Goal: Communication & Community: Participate in discussion

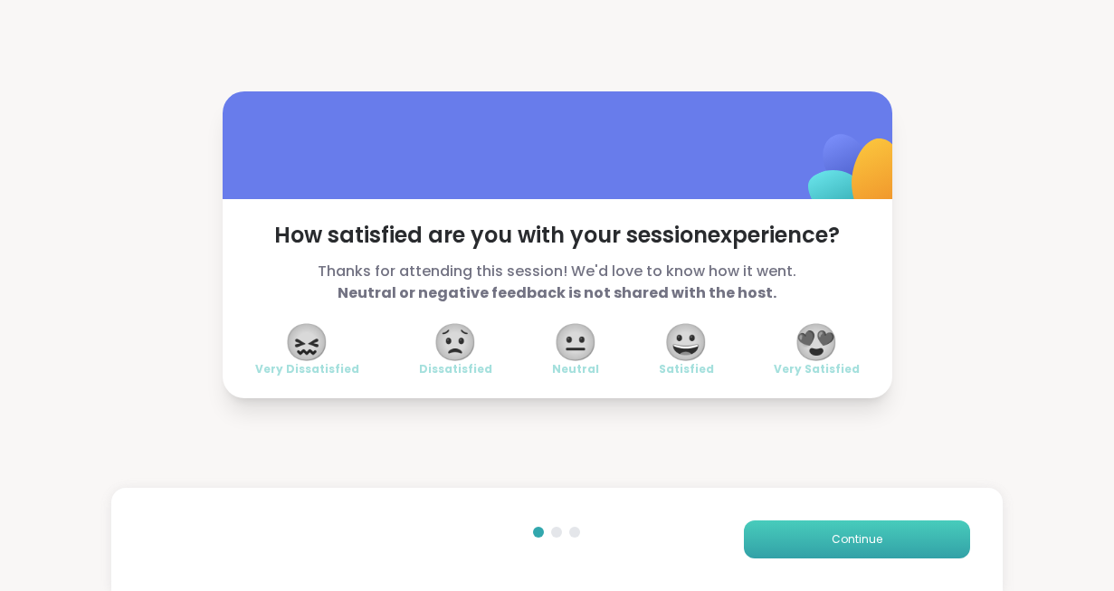
click at [854, 539] on span "Continue" at bounding box center [857, 539] width 51 height 16
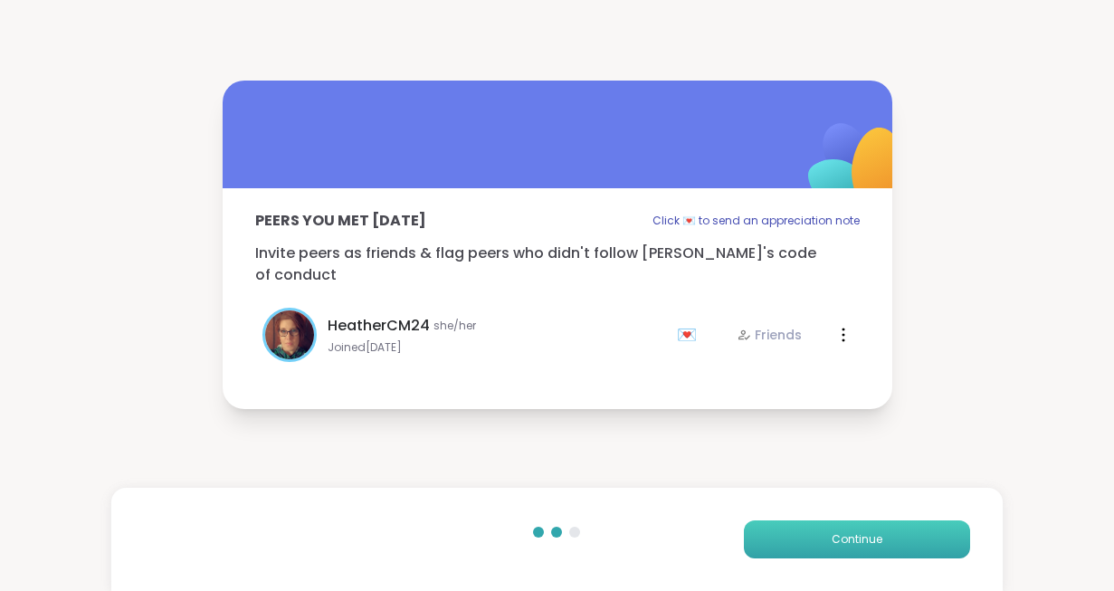
click at [854, 539] on span "Continue" at bounding box center [857, 539] width 51 height 16
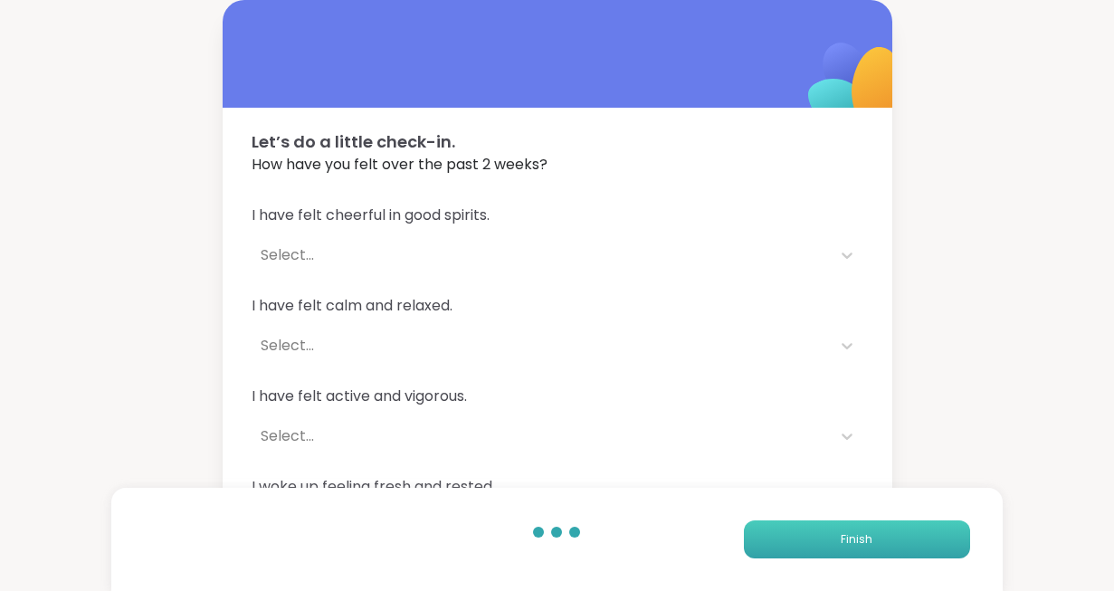
click at [854, 539] on span "Finish" at bounding box center [857, 539] width 32 height 16
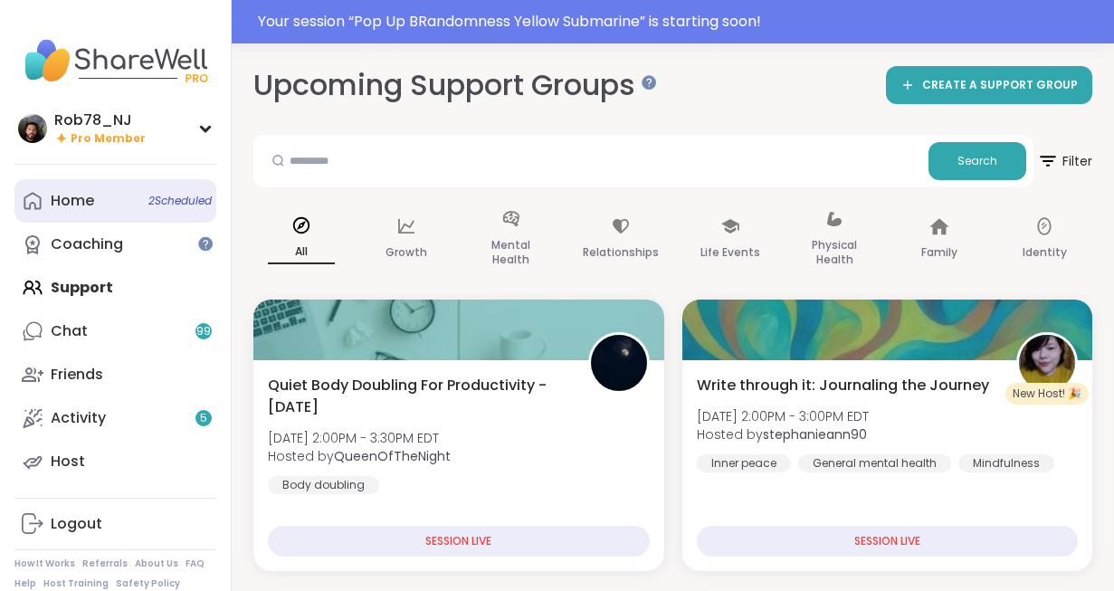
click at [81, 200] on div "Home 2 Scheduled" at bounding box center [72, 201] width 43 height 20
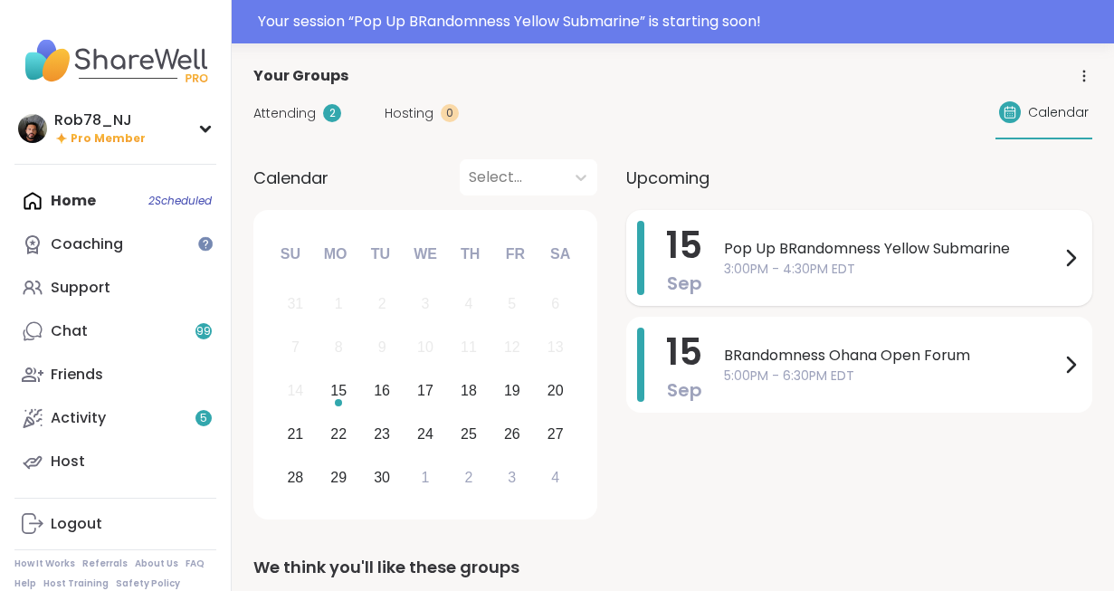
click at [749, 246] on span "Pop Up BRandomness Yellow Submarine" at bounding box center [892, 249] width 336 height 22
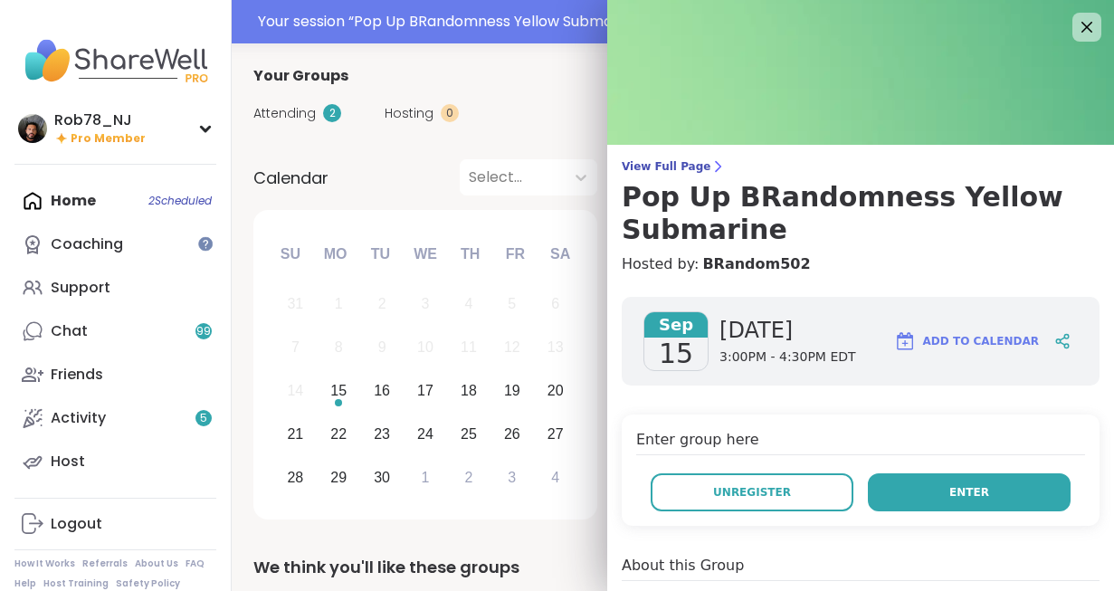
click at [966, 501] on button "Enter" at bounding box center [969, 492] width 203 height 38
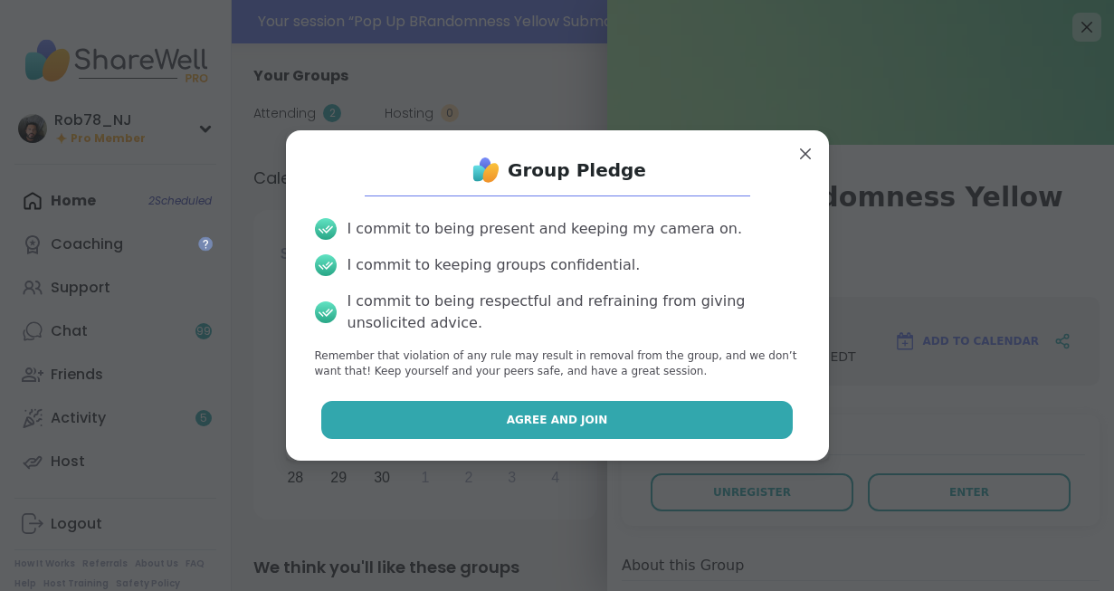
click at [576, 414] on span "Agree and Join" at bounding box center [557, 420] width 101 height 16
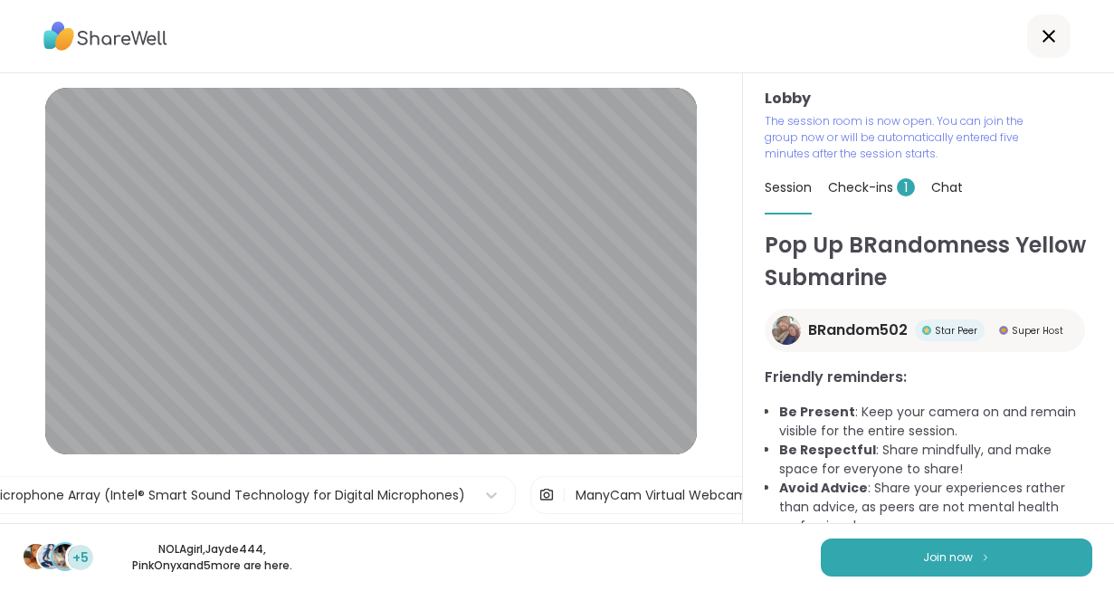
click at [414, 548] on div "+5 NOLAgirl , Jayde444 , PinkOnyx and 5 more are here. Join now" at bounding box center [557, 557] width 1114 height 68
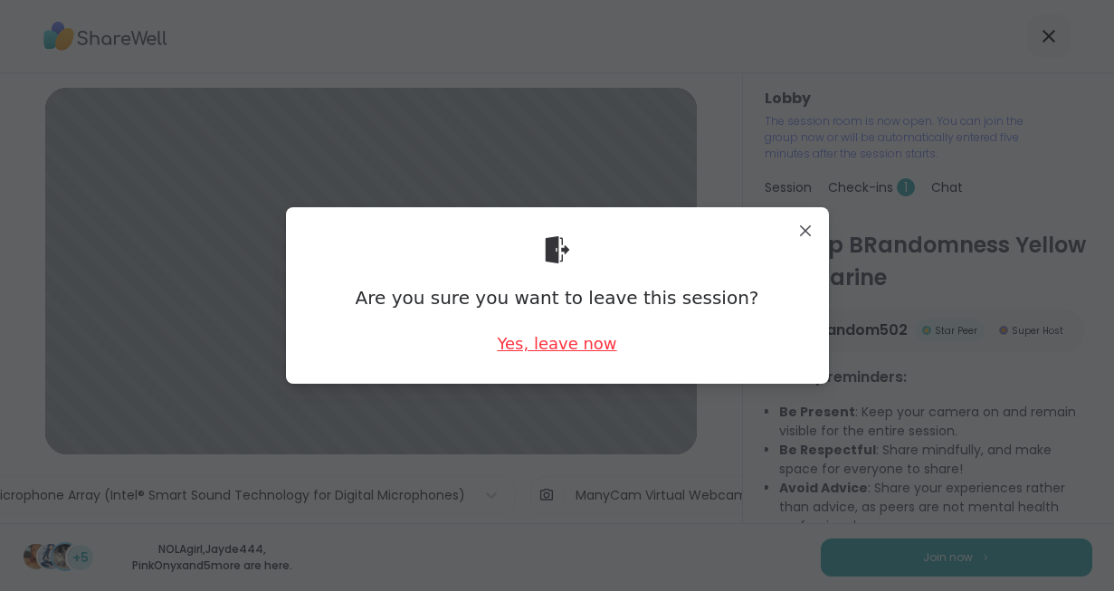
click at [557, 345] on div "Yes, leave now" at bounding box center [556, 343] width 119 height 23
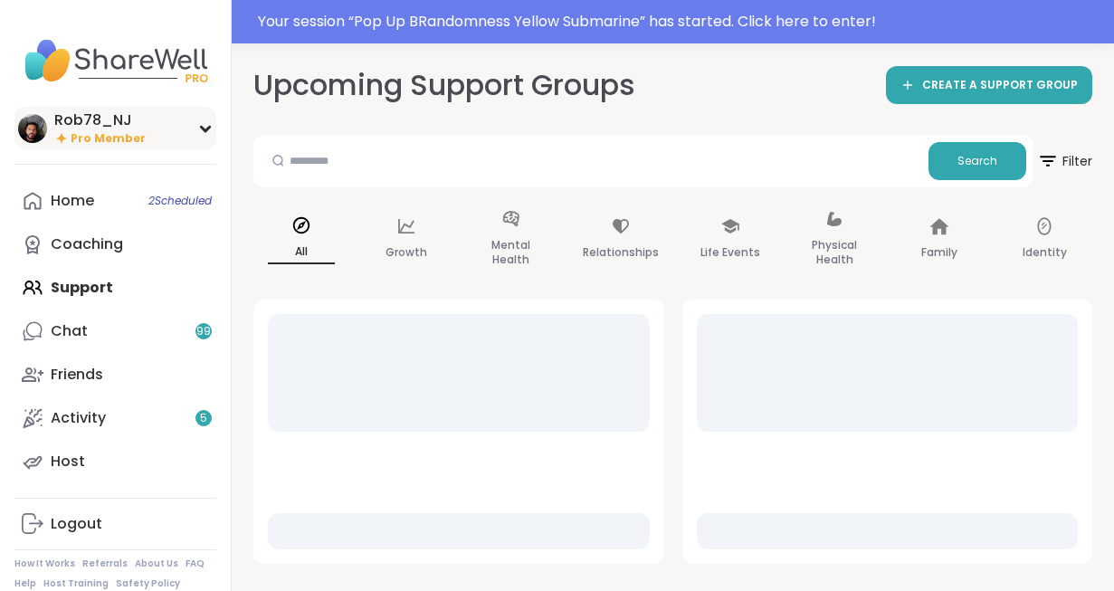
click at [86, 111] on div "Rob78_NJ" at bounding box center [99, 120] width 91 height 20
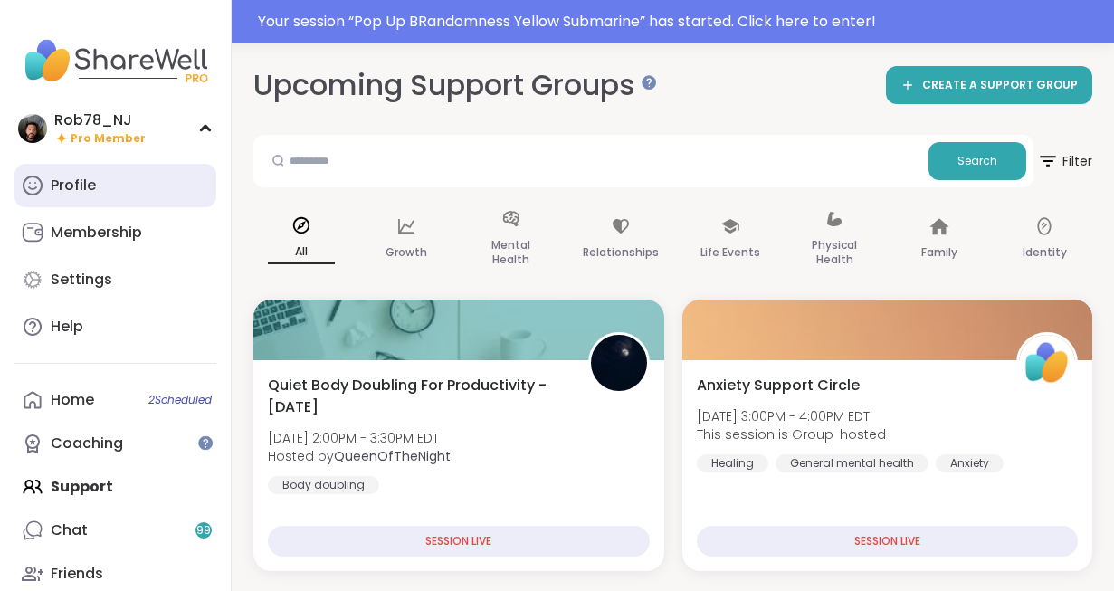
click at [84, 194] on div "Profile" at bounding box center [73, 186] width 45 height 20
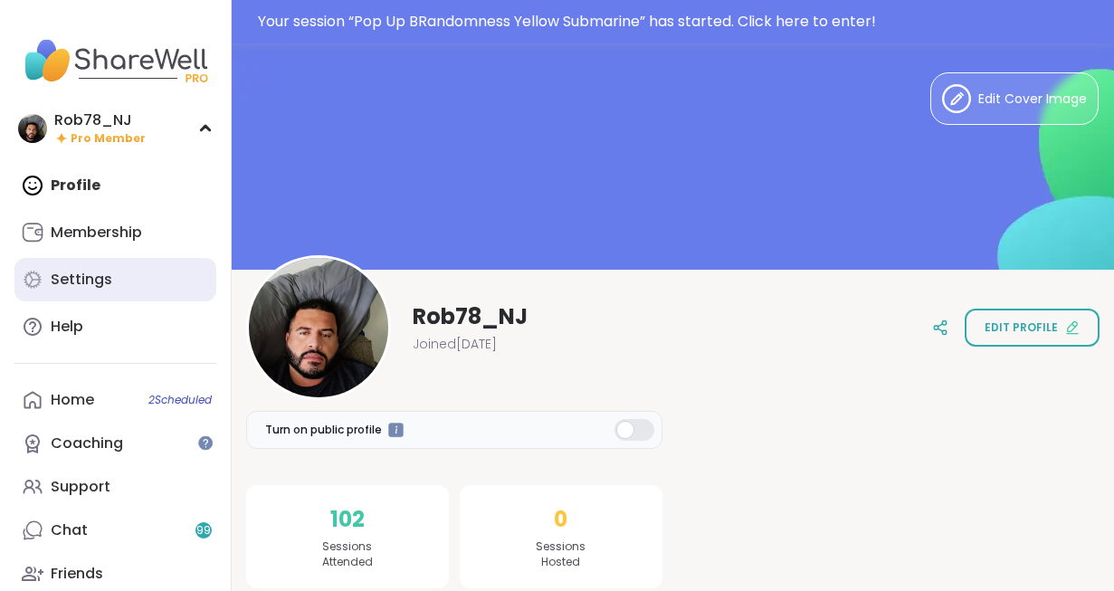
click at [100, 280] on div "Settings" at bounding box center [82, 280] width 62 height 20
select select "**"
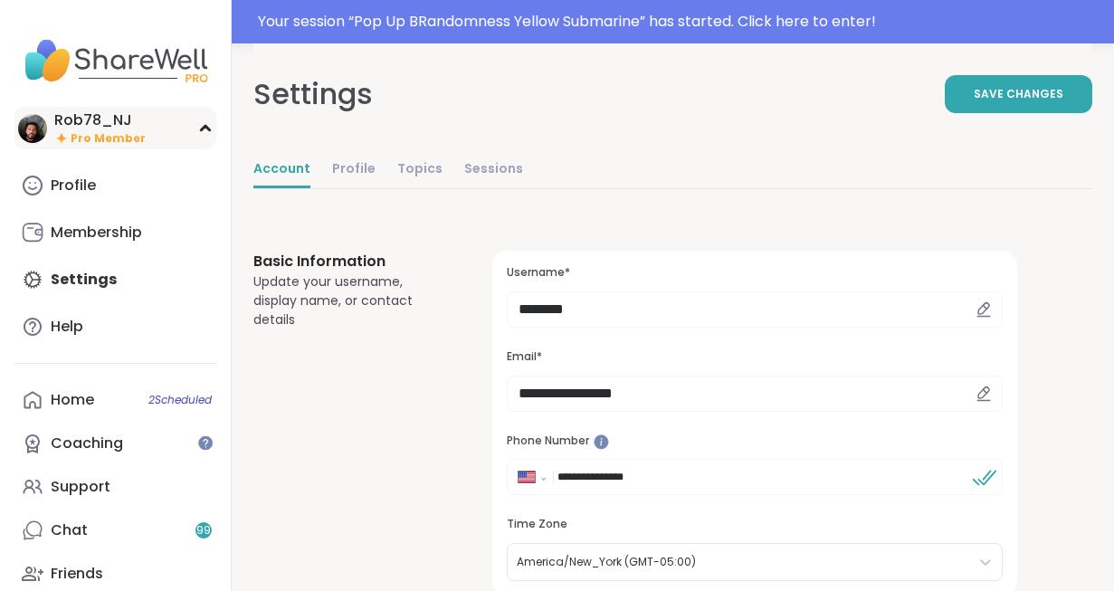
click at [106, 137] on span "Pro Member" at bounding box center [108, 138] width 75 height 15
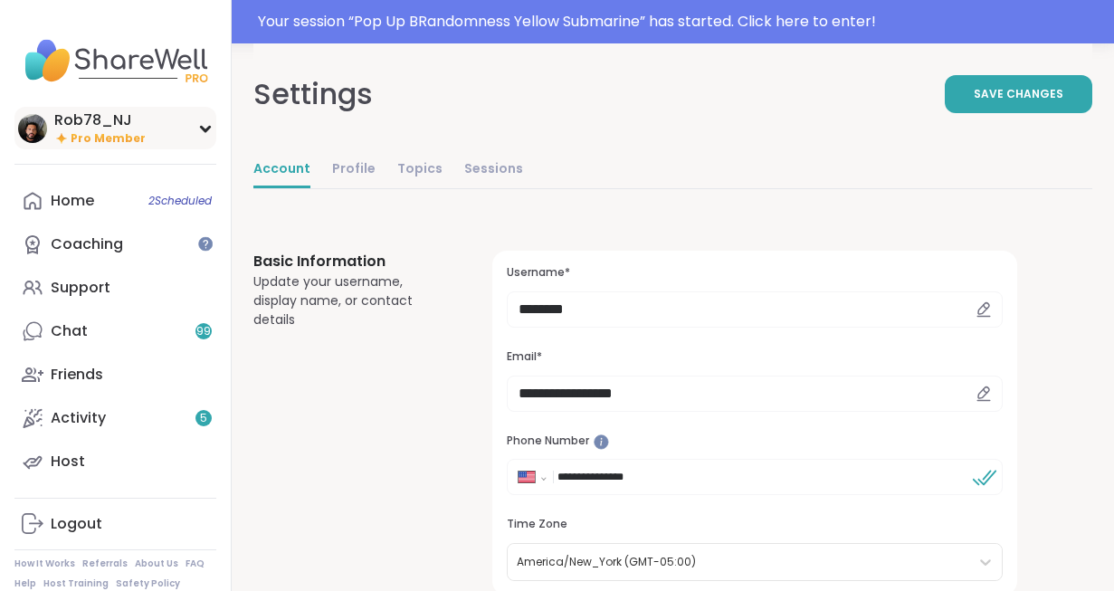
click at [89, 125] on div "Rob78_NJ" at bounding box center [99, 120] width 91 height 20
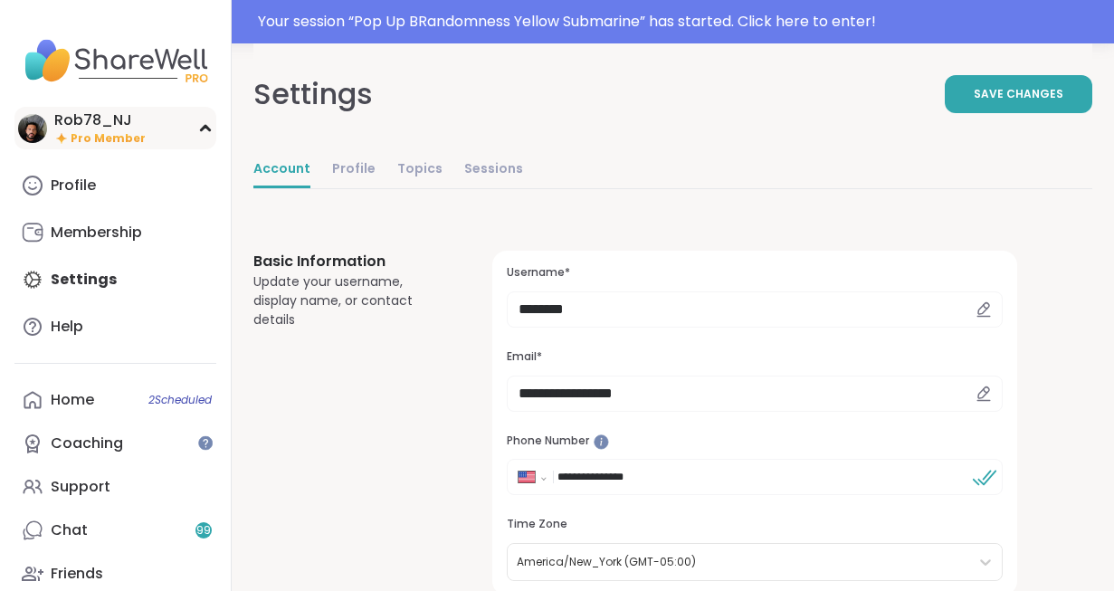
click at [83, 128] on div "Rob78_NJ" at bounding box center [99, 120] width 91 height 20
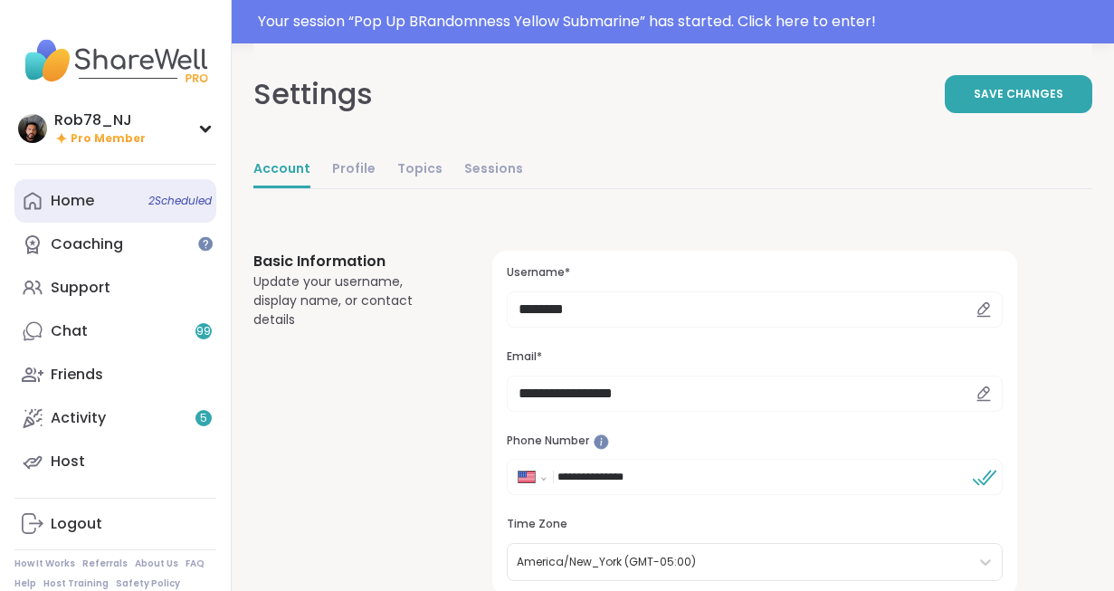
click at [82, 203] on div "Home 2 Scheduled" at bounding box center [72, 201] width 43 height 20
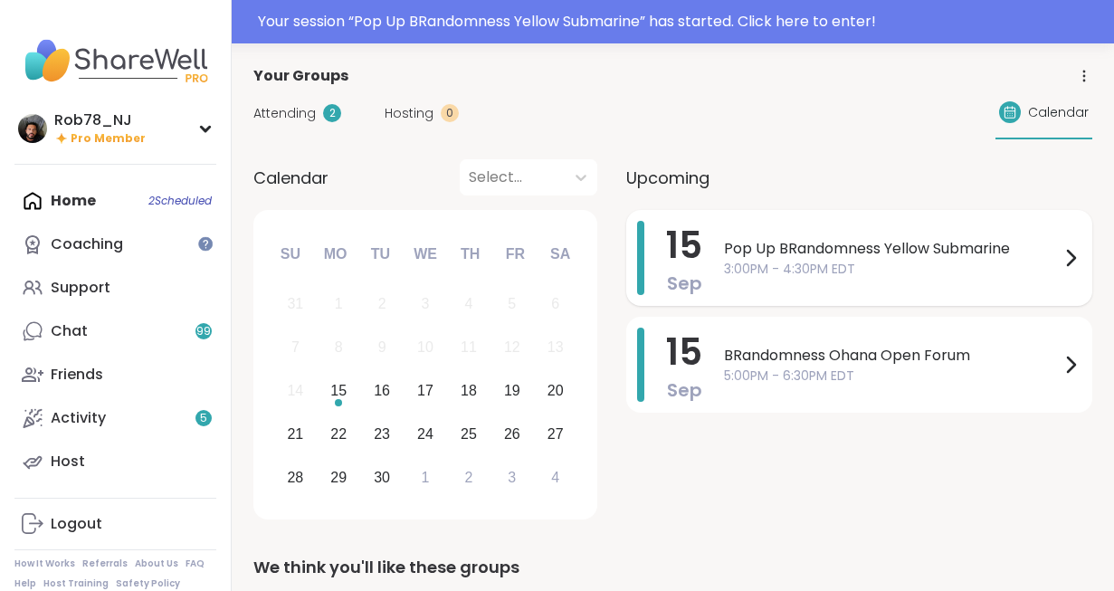
click at [781, 279] on div "Pop Up BRandomness Yellow Submarine 3:00PM - 4:30PM EDT" at bounding box center [902, 258] width 357 height 74
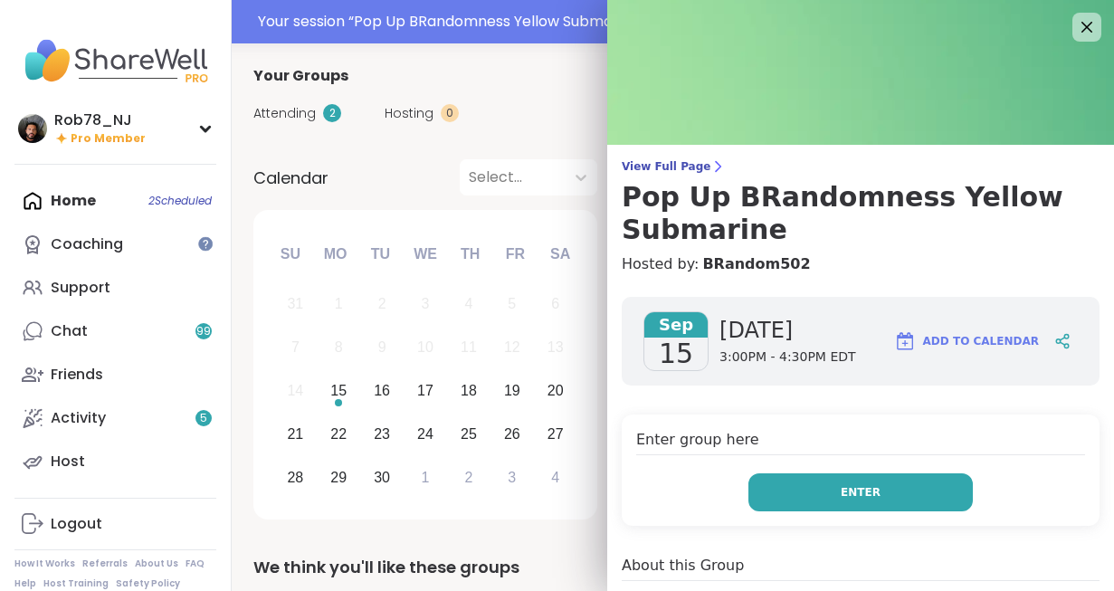
click at [886, 497] on button "Enter" at bounding box center [860, 492] width 224 height 38
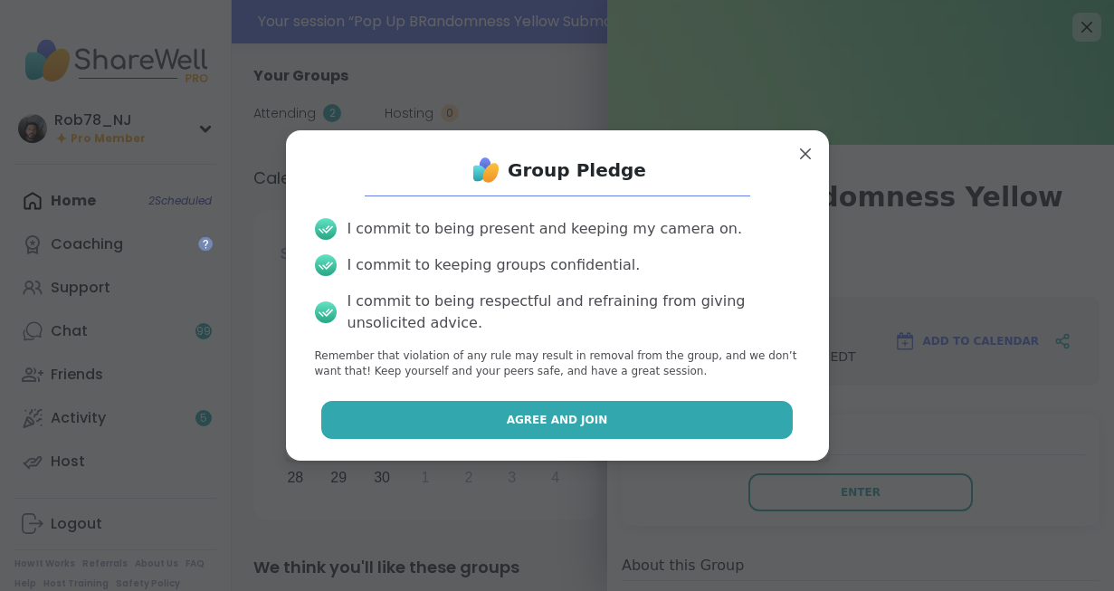
click at [650, 434] on button "Agree and Join" at bounding box center [557, 420] width 472 height 38
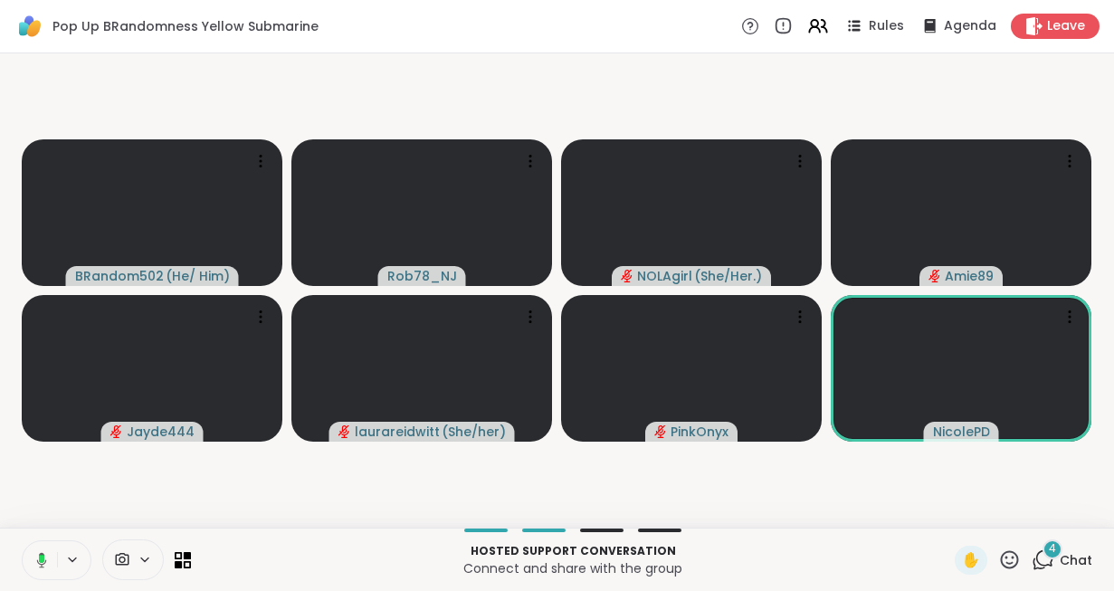
click at [33, 561] on icon at bounding box center [39, 560] width 16 height 16
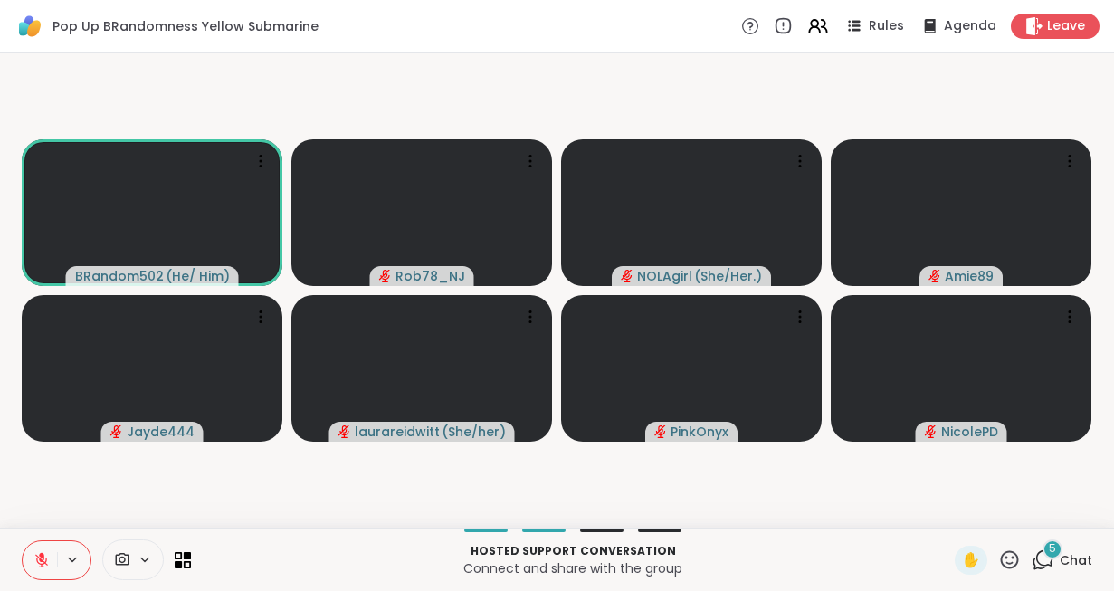
click at [143, 562] on icon at bounding box center [145, 559] width 14 height 15
click at [114, 485] on div "ManyCam Virtual Webcam" at bounding box center [165, 495] width 193 height 22
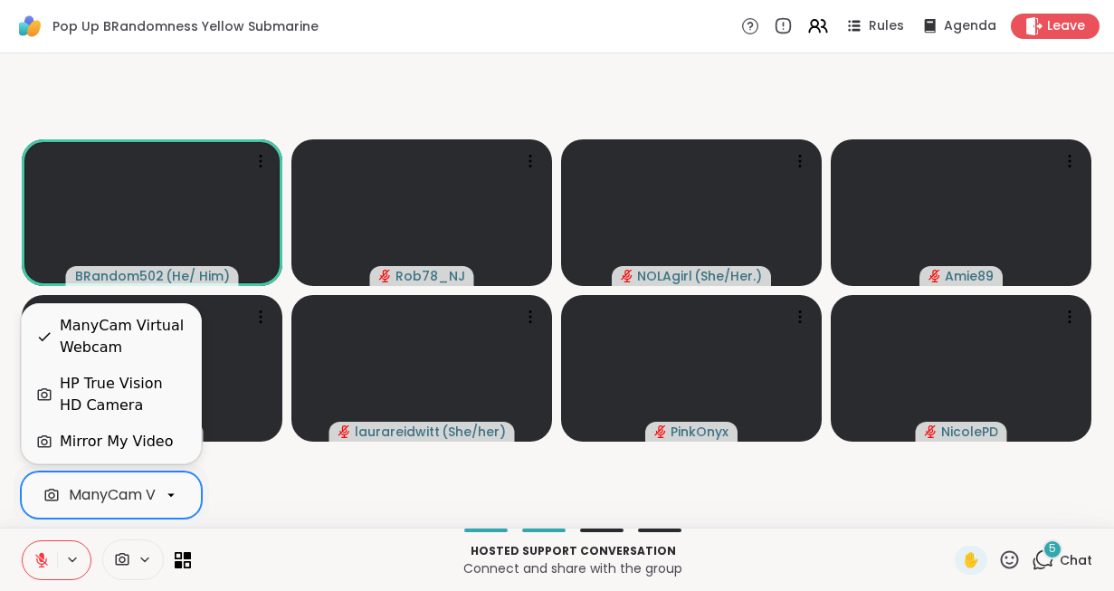
scroll to position [0, 81]
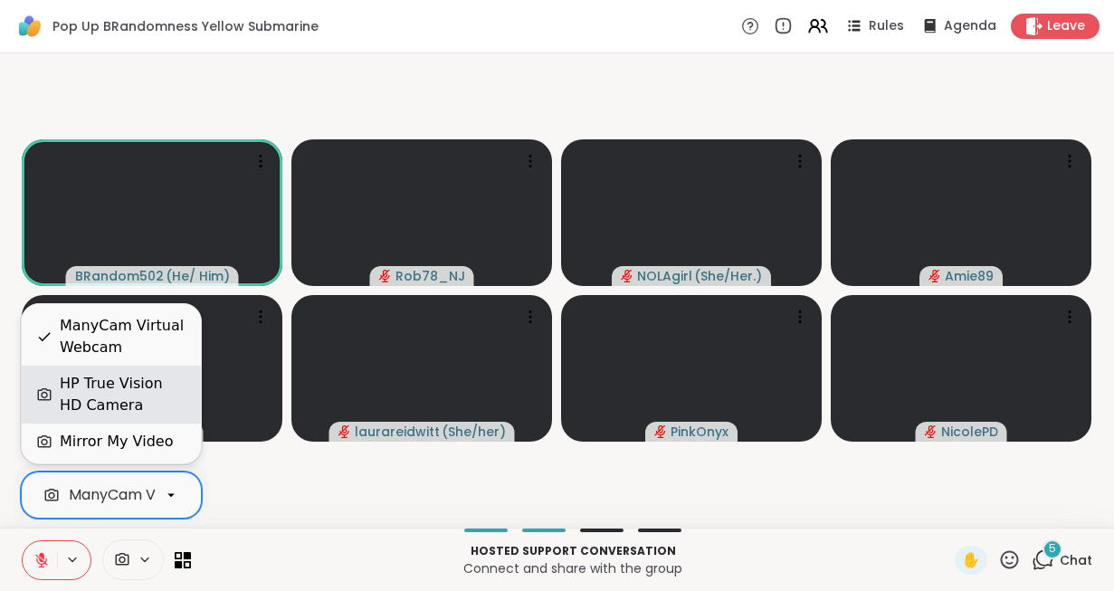
click at [105, 392] on div "HP True Vision HD Camera" at bounding box center [123, 394] width 127 height 43
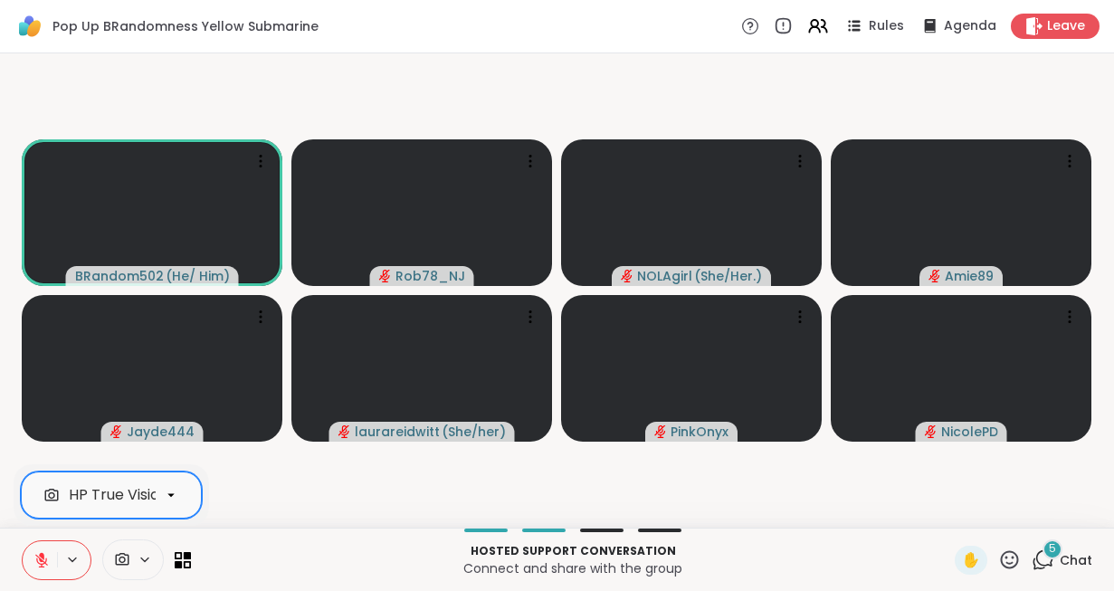
click at [29, 553] on button at bounding box center [40, 560] width 34 height 38
